Goal: Task Accomplishment & Management: Manage account settings

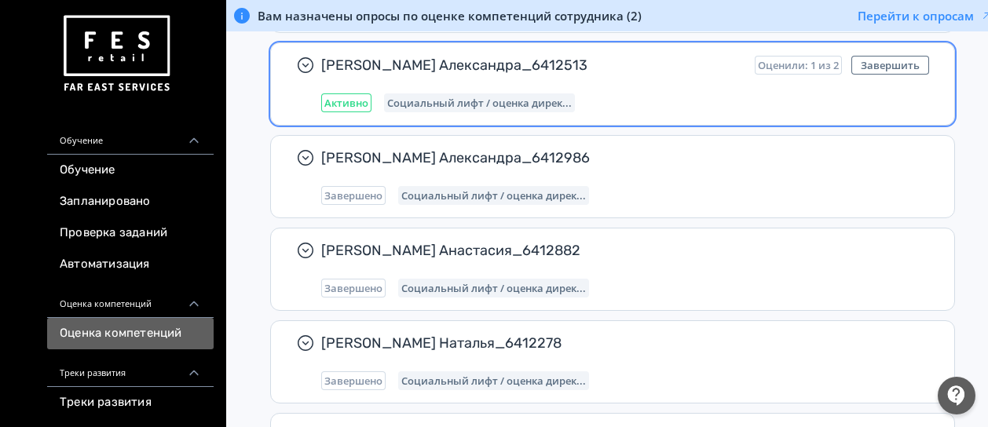
scroll to position [471, 0]
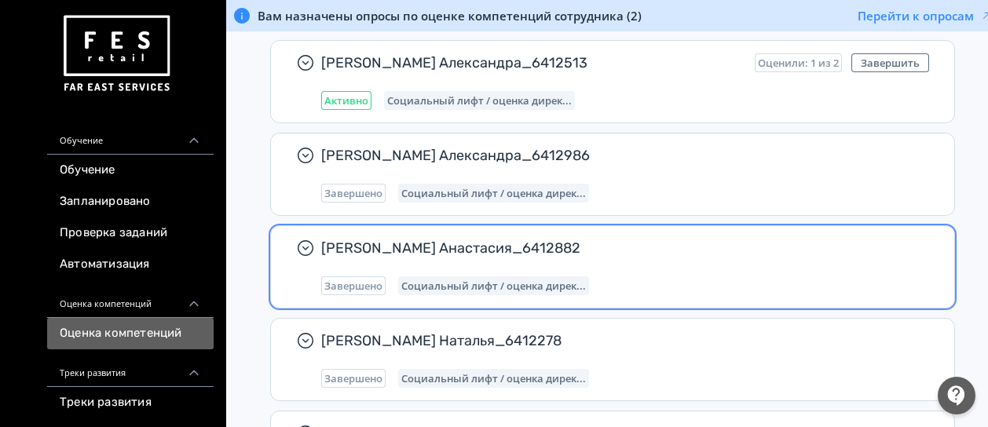
click at [615, 276] on div "Завершено Социальный лифт / оценка дирек..." at bounding box center [625, 285] width 608 height 19
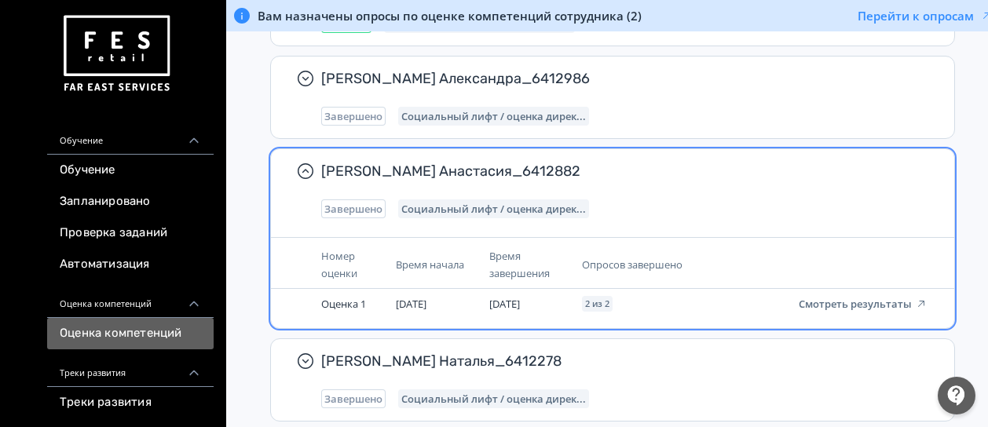
scroll to position [550, 0]
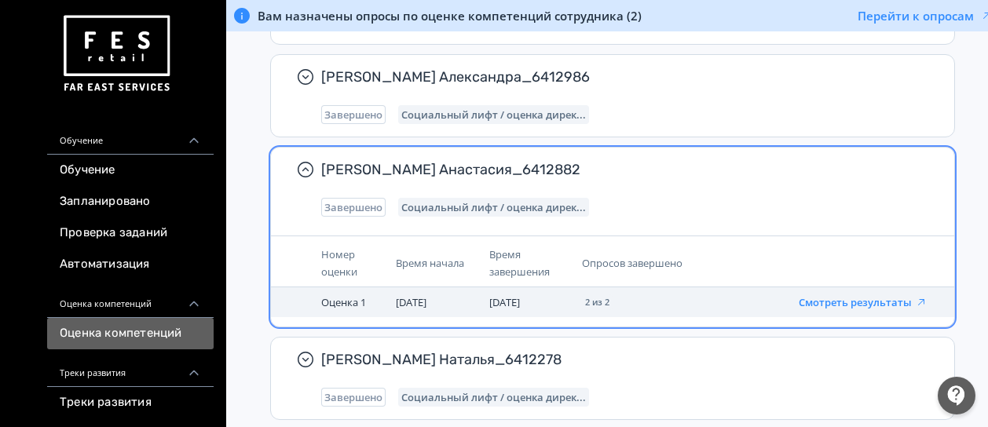
click at [867, 301] on button "Смотреть результаты" at bounding box center [863, 302] width 129 height 13
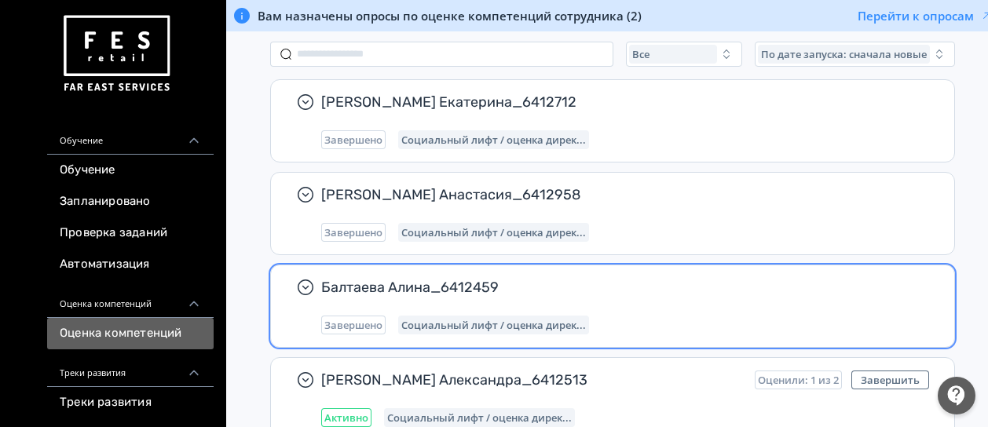
scroll to position [157, 0]
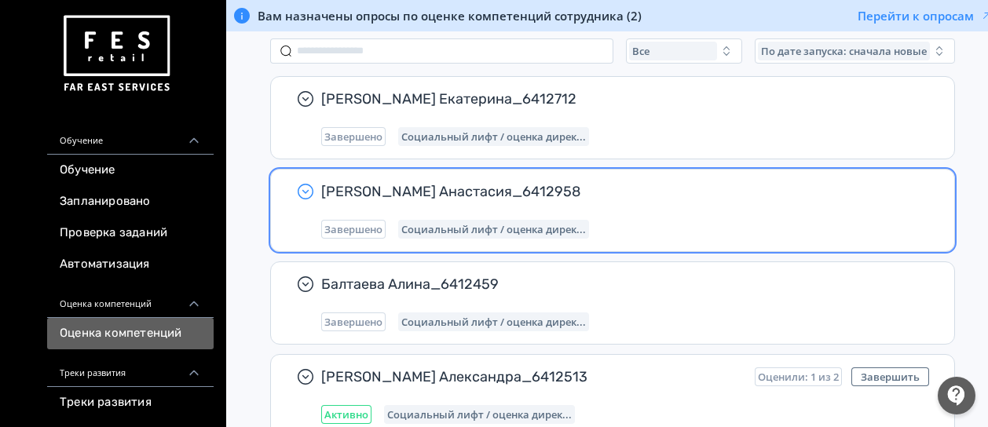
click at [307, 190] on icon "button" at bounding box center [305, 192] width 6 height 4
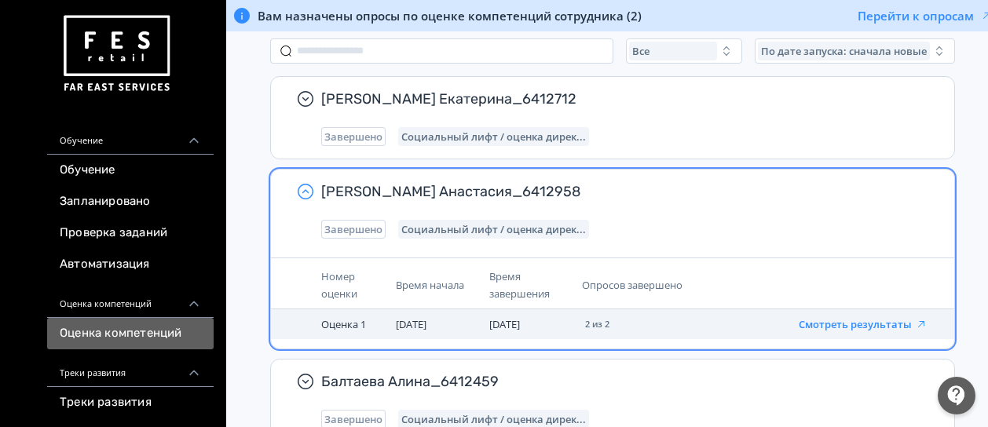
click at [811, 320] on button "Смотреть результаты" at bounding box center [863, 324] width 129 height 13
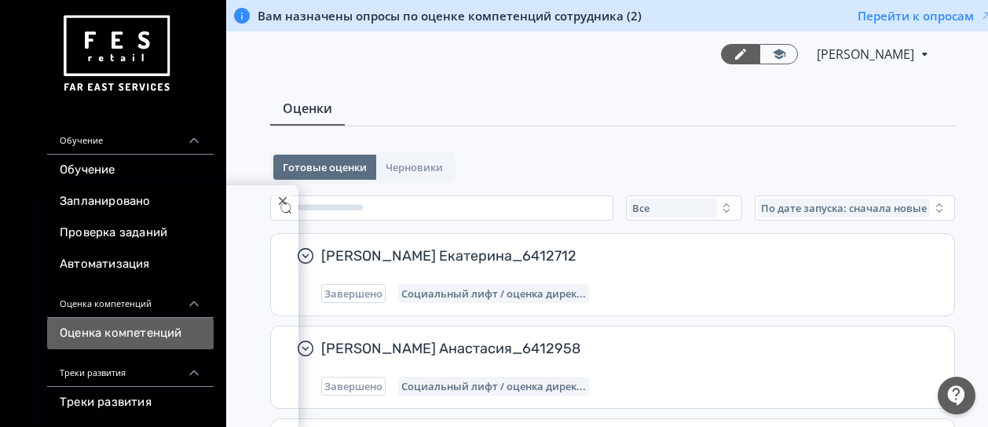
click at [281, 206] on div at bounding box center [283, 201] width 24 height 24
click at [419, 168] on span "Черновики" at bounding box center [414, 167] width 57 height 13
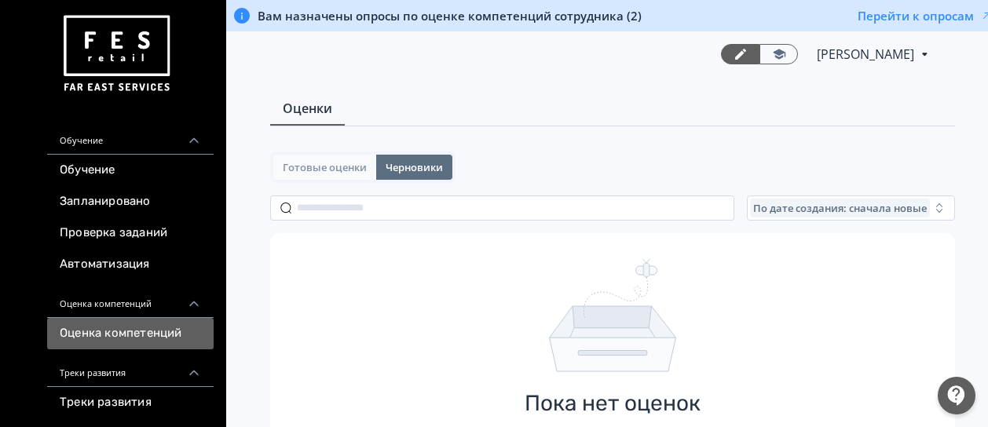
click at [339, 169] on span "Готовые оценки" at bounding box center [325, 167] width 84 height 13
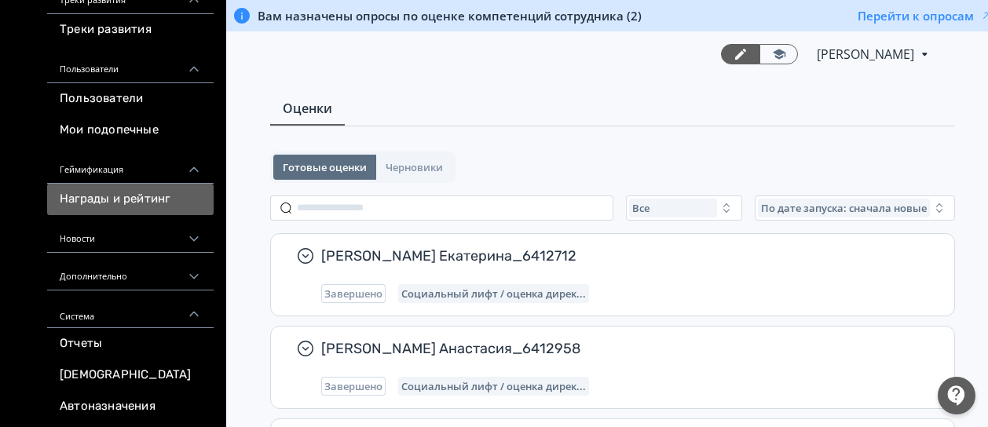
scroll to position [374, 0]
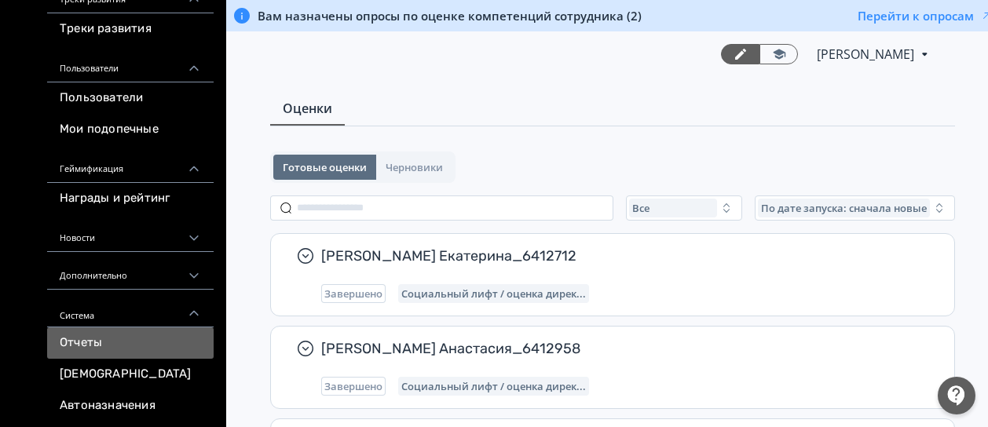
click at [99, 335] on link "Отчеты" at bounding box center [130, 343] width 167 height 31
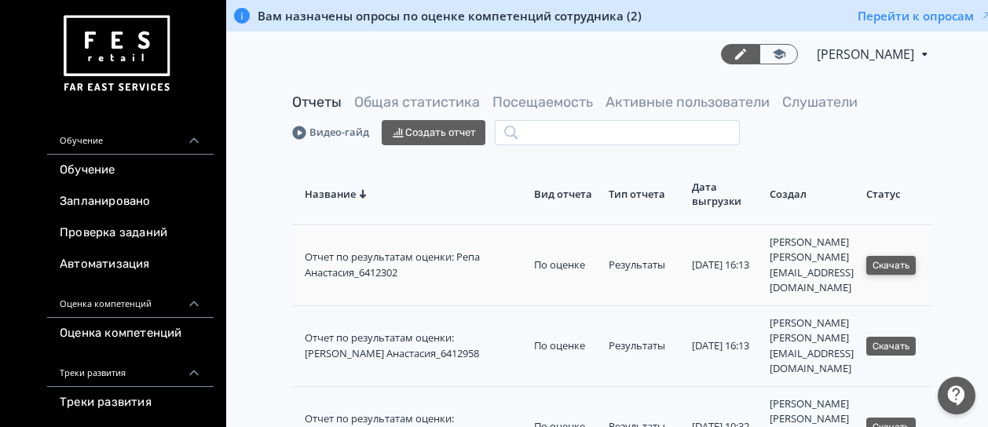
click at [916, 256] on button "Скачать" at bounding box center [890, 265] width 49 height 19
